Goal: Task Accomplishment & Management: Manage account settings

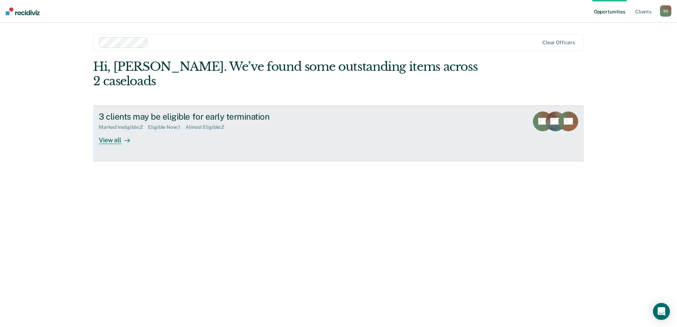
click at [118, 130] on div "View all" at bounding box center [119, 137] width 40 height 14
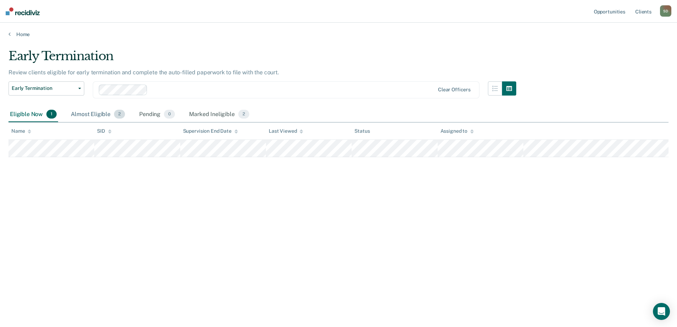
click at [118, 114] on span "2" at bounding box center [119, 114] width 11 height 9
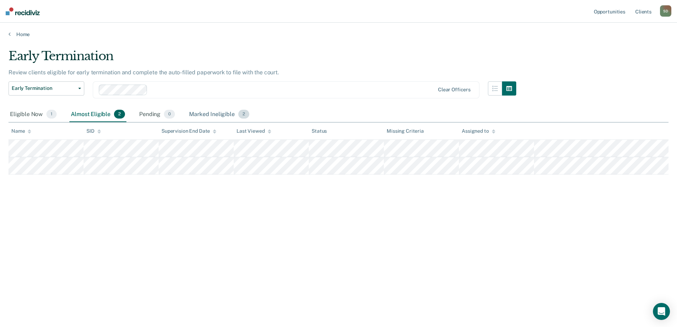
click at [216, 109] on div "Marked Ineligible 2" at bounding box center [219, 115] width 63 height 16
click at [217, 113] on div "Marked Ineligible 2" at bounding box center [219, 115] width 63 height 16
click at [247, 113] on span "2" at bounding box center [243, 114] width 11 height 9
click at [233, 116] on div "Marked Ineligible 2" at bounding box center [219, 115] width 63 height 16
click at [222, 117] on div "Marked Ineligible 2" at bounding box center [219, 115] width 63 height 16
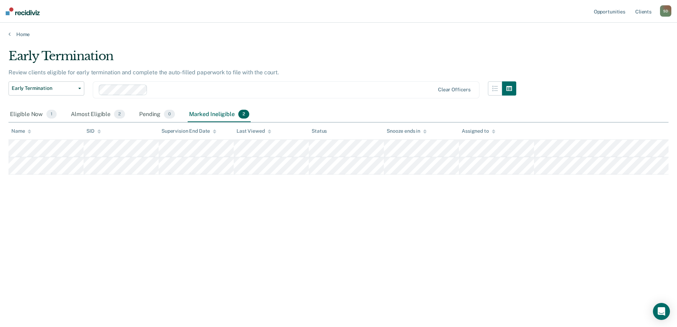
click at [188, 242] on div "Early Termination Review clients eligible for early termination and complete th…" at bounding box center [338, 161] width 660 height 225
click at [25, 114] on div "Eligible Now 1" at bounding box center [33, 115] width 50 height 16
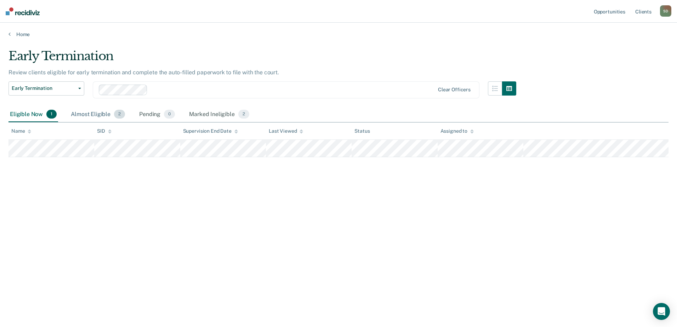
click at [79, 115] on div "Almost Eligible 2" at bounding box center [97, 115] width 57 height 16
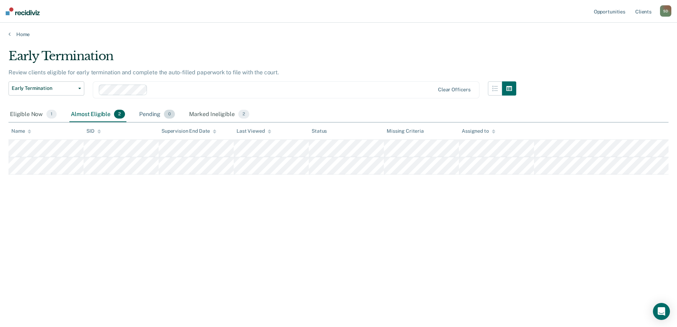
click at [158, 115] on div "Pending 0" at bounding box center [157, 115] width 39 height 16
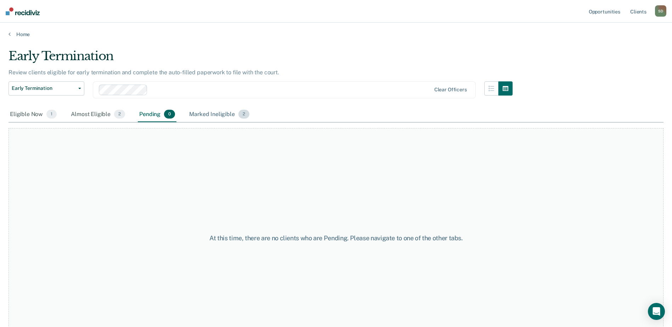
click at [201, 113] on div "Marked Ineligible 2" at bounding box center [219, 115] width 63 height 16
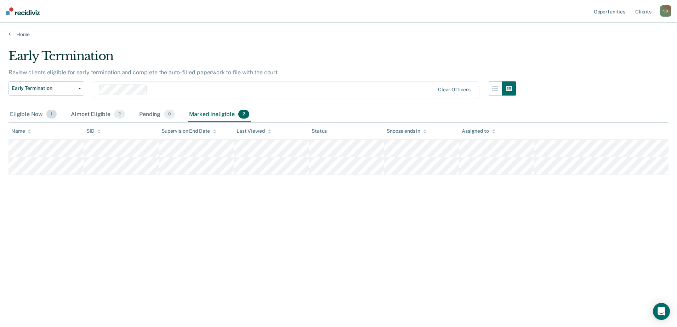
click at [23, 118] on div "Eligible Now 1" at bounding box center [33, 115] width 50 height 16
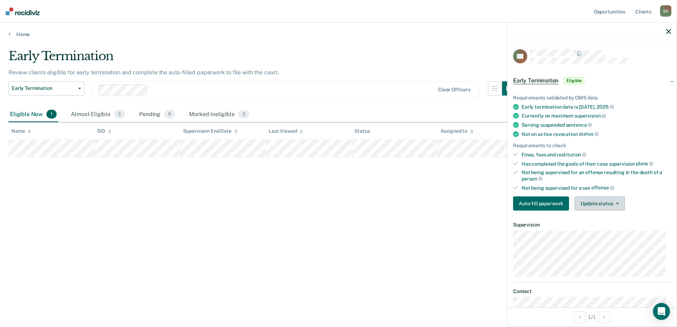
click at [608, 204] on button "Update status" at bounding box center [600, 204] width 50 height 14
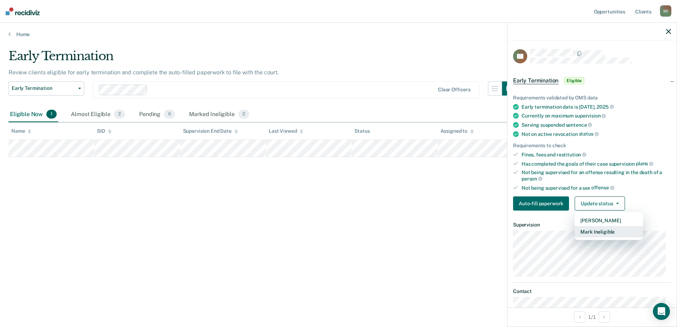
click at [614, 227] on button "Mark Ineligible" at bounding box center [609, 231] width 68 height 11
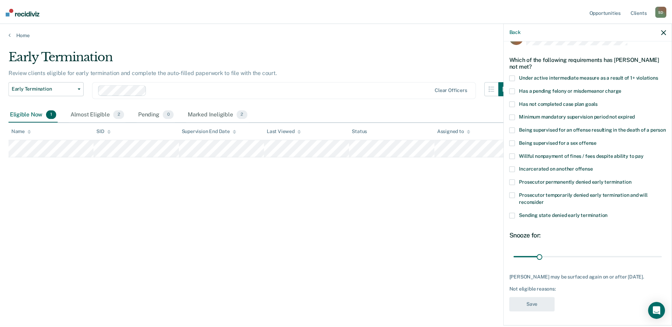
scroll to position [32, 0]
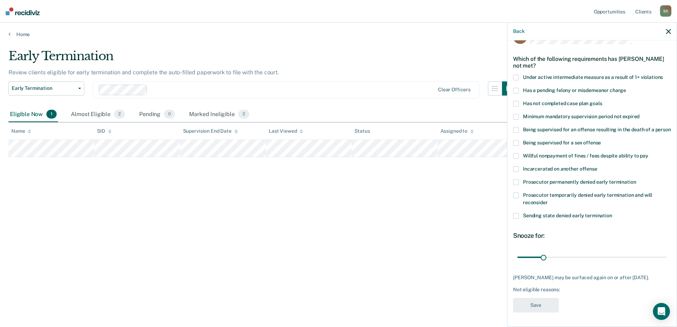
click at [517, 193] on span at bounding box center [516, 196] width 6 height 6
drag, startPoint x: 541, startPoint y: 252, endPoint x: 525, endPoint y: 250, distance: 16.7
type input "7"
click at [525, 251] on input "range" at bounding box center [591, 257] width 149 height 12
click at [547, 305] on button "Save" at bounding box center [536, 305] width 46 height 15
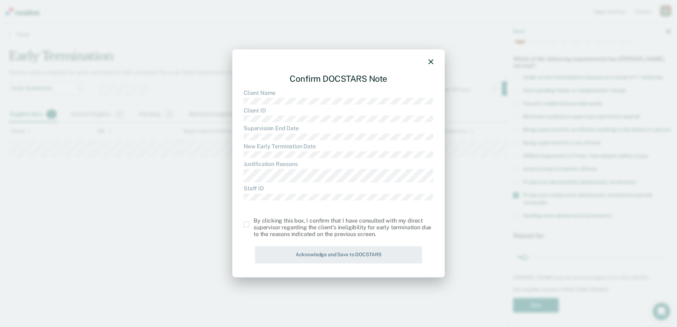
click at [246, 226] on span at bounding box center [247, 225] width 6 height 6
click at [254, 222] on input "checkbox" at bounding box center [254, 222] width 0 height 0
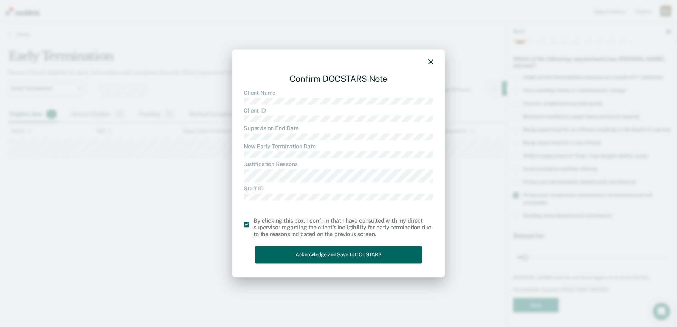
click at [344, 251] on button "Acknowledge and Save to DOCSTARS" at bounding box center [338, 254] width 167 height 17
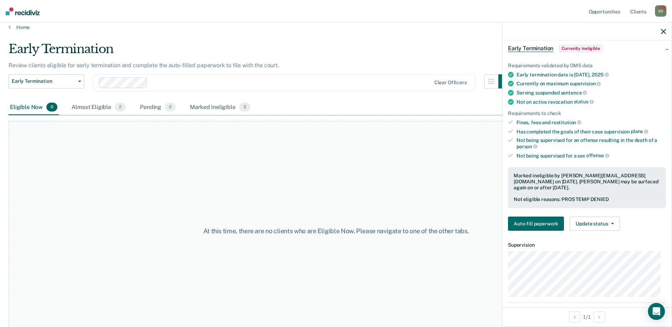
scroll to position [0, 0]
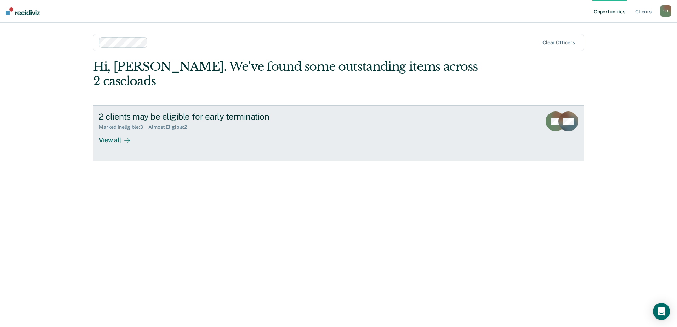
click at [119, 133] on link "2 clients may be eligible for early termination Marked Ineligible : 3 Almost El…" at bounding box center [338, 134] width 491 height 56
